Goal: Task Accomplishment & Management: Manage account settings

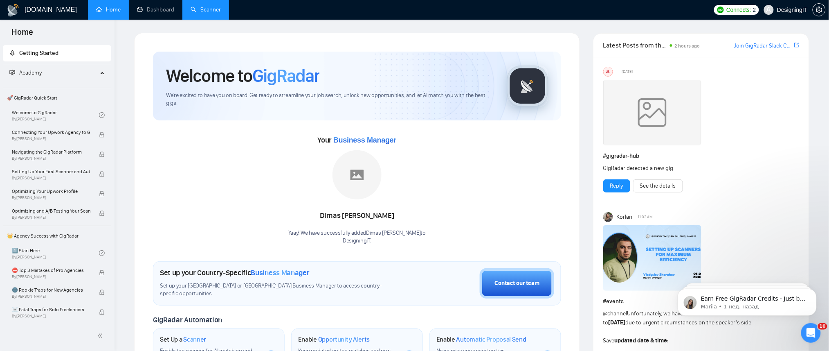
click at [200, 7] on link "Scanner" at bounding box center [206, 9] width 30 height 7
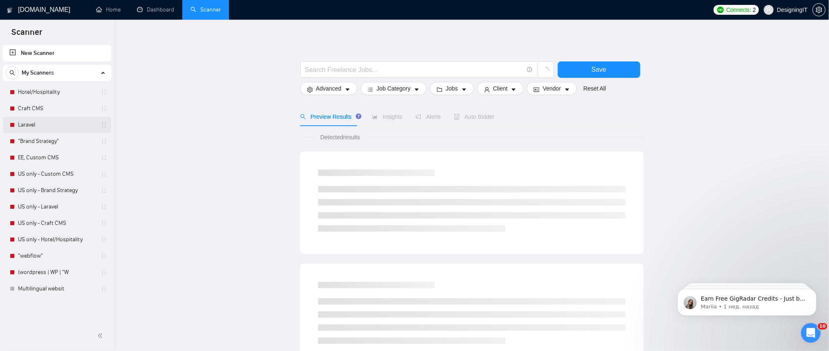
click at [29, 122] on link "Laravel" at bounding box center [57, 125] width 78 height 16
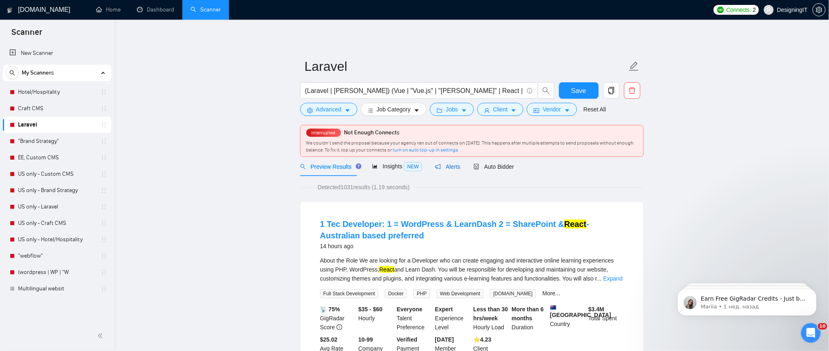
click at [452, 169] on span "Alerts" at bounding box center [447, 166] width 25 height 7
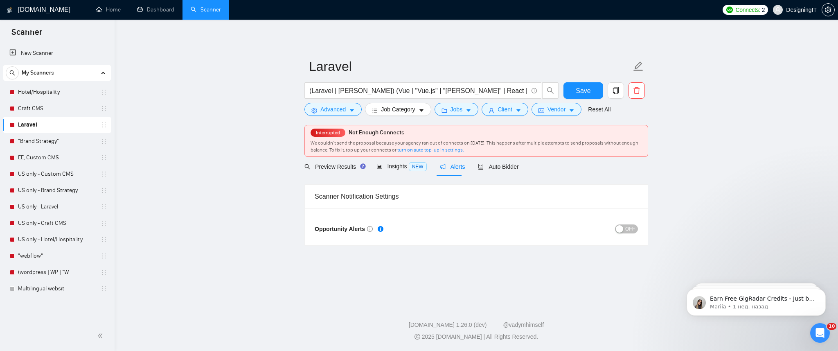
click at [631, 230] on span "OFF" at bounding box center [630, 228] width 10 height 9
